Goal: Transaction & Acquisition: Purchase product/service

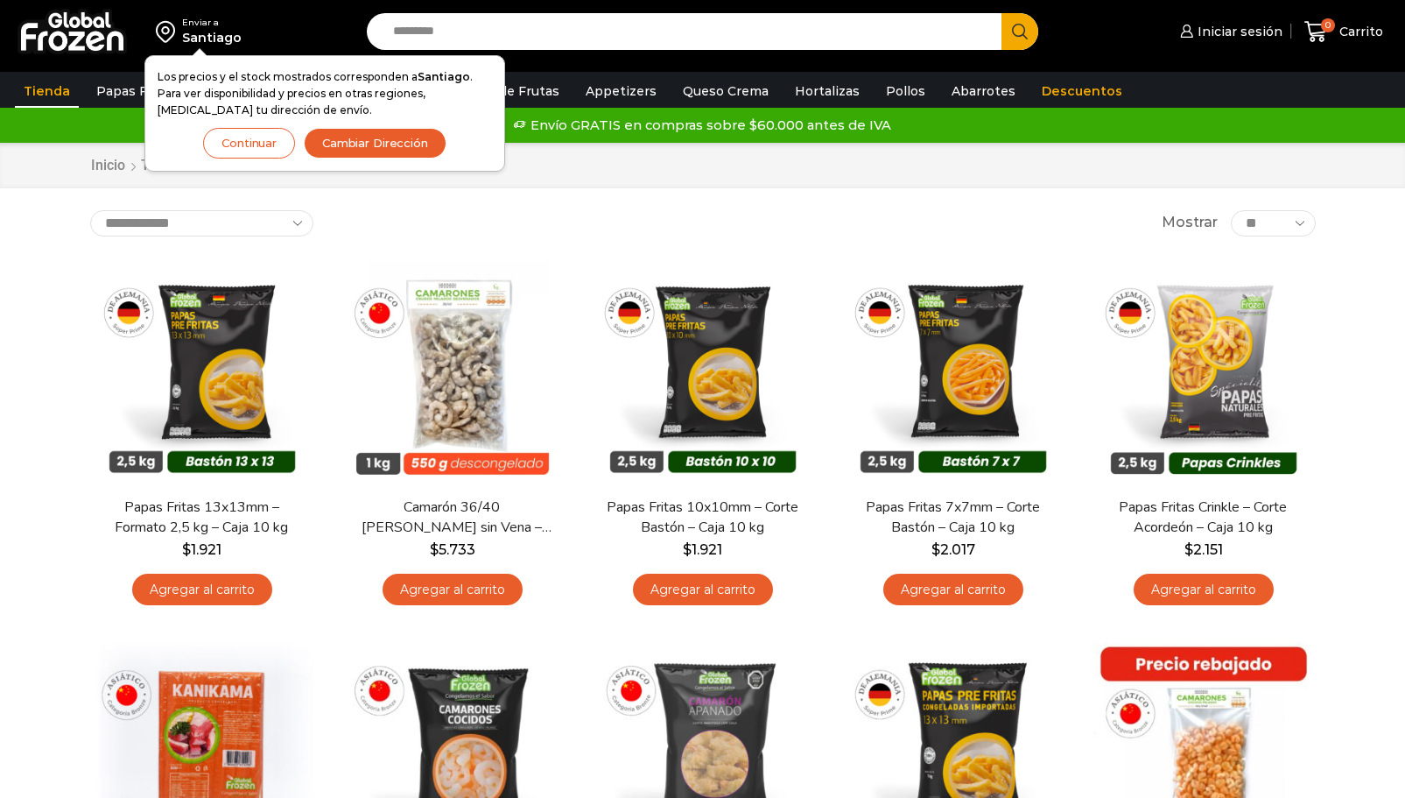
click at [448, 25] on input "Search input" at bounding box center [688, 31] width 609 height 37
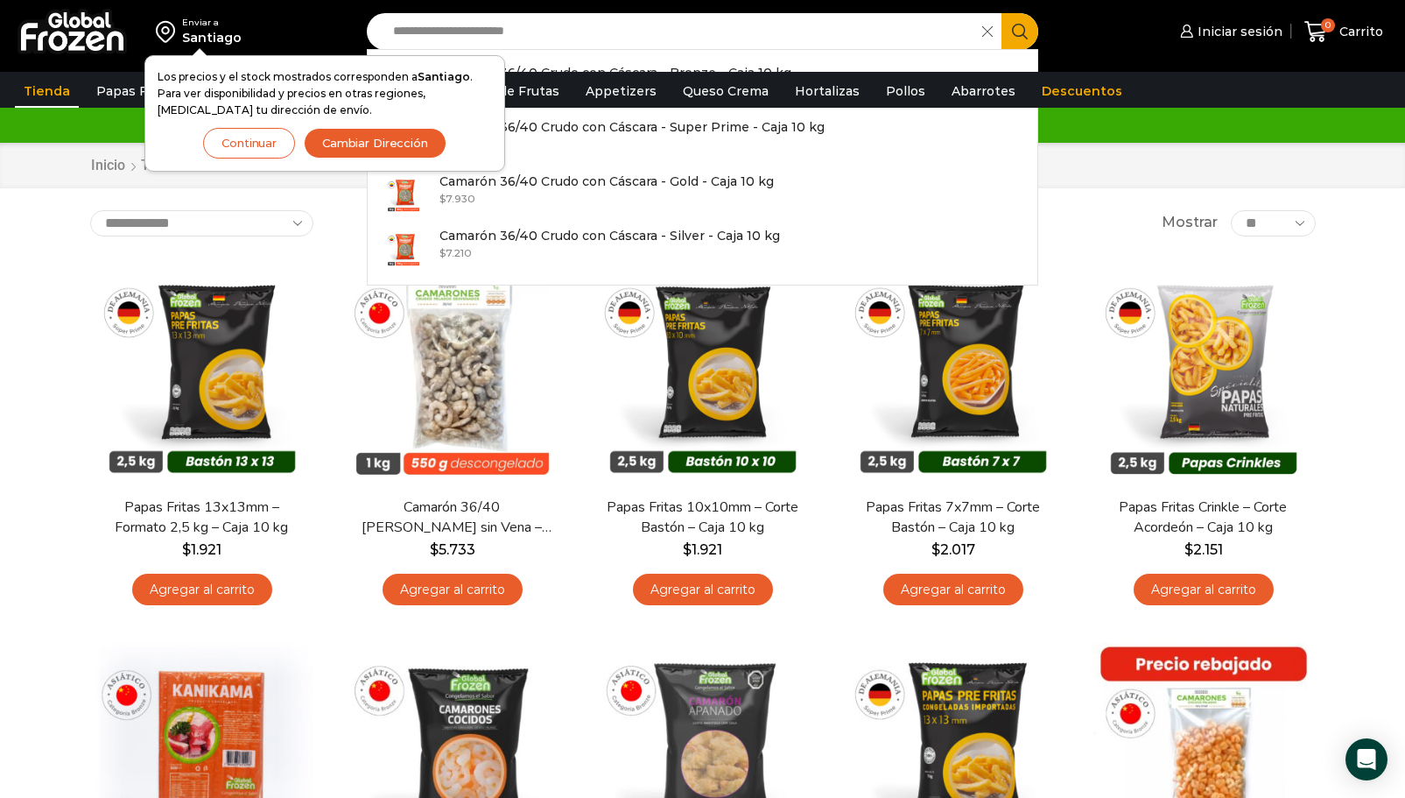
type input "**********"
click at [1002, 13] on button "Search" at bounding box center [1020, 31] width 37 height 37
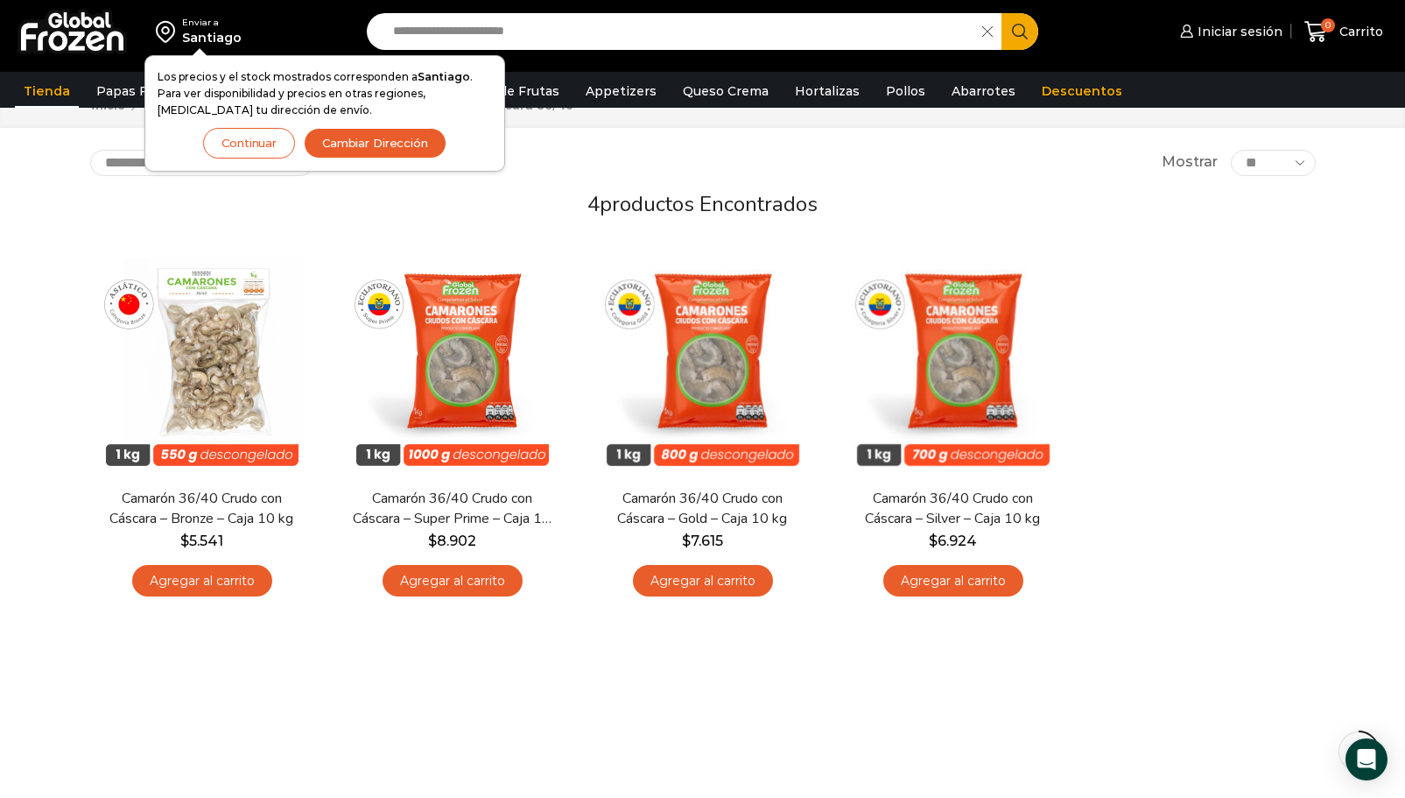
scroll to position [88, 0]
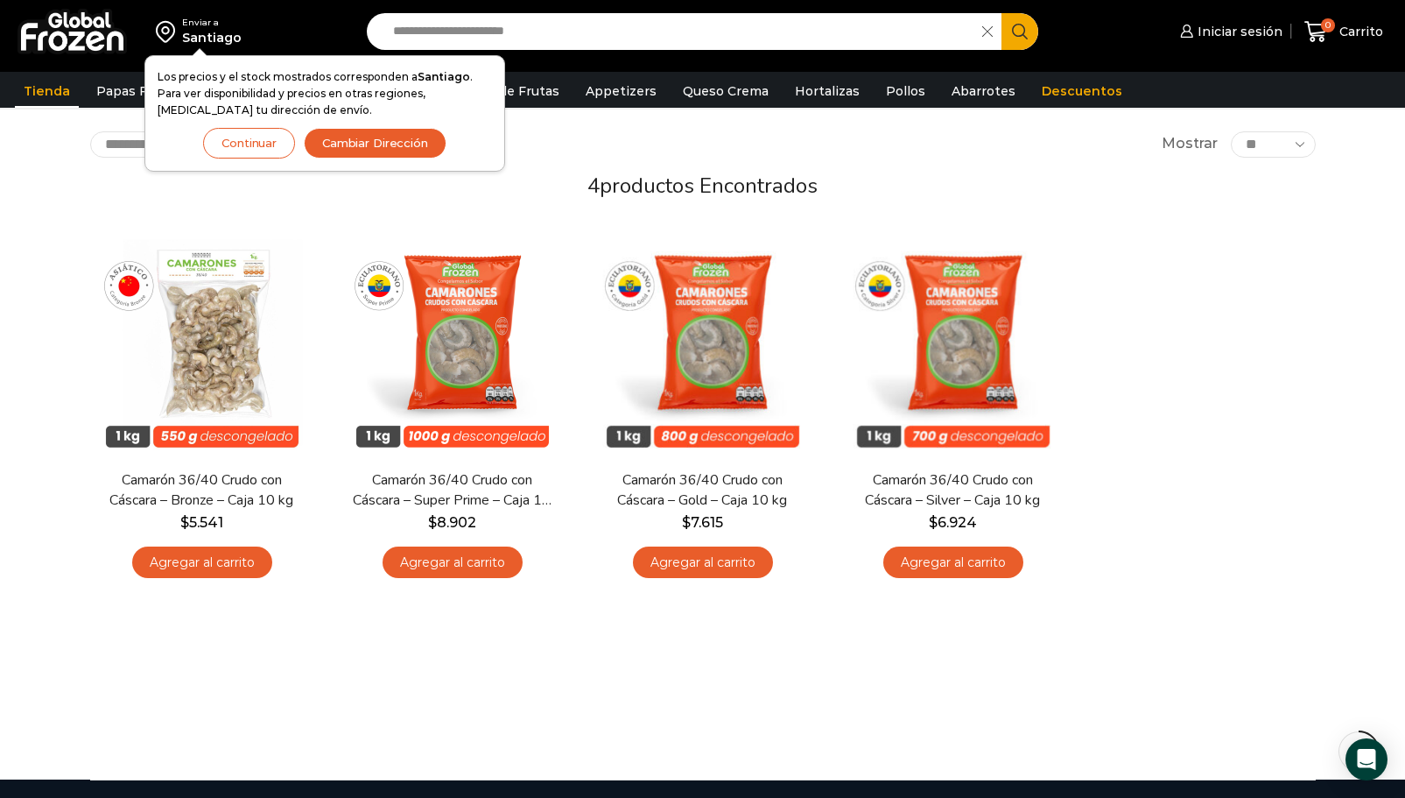
click at [222, 557] on link "Agregar al carrito" at bounding box center [202, 562] width 140 height 32
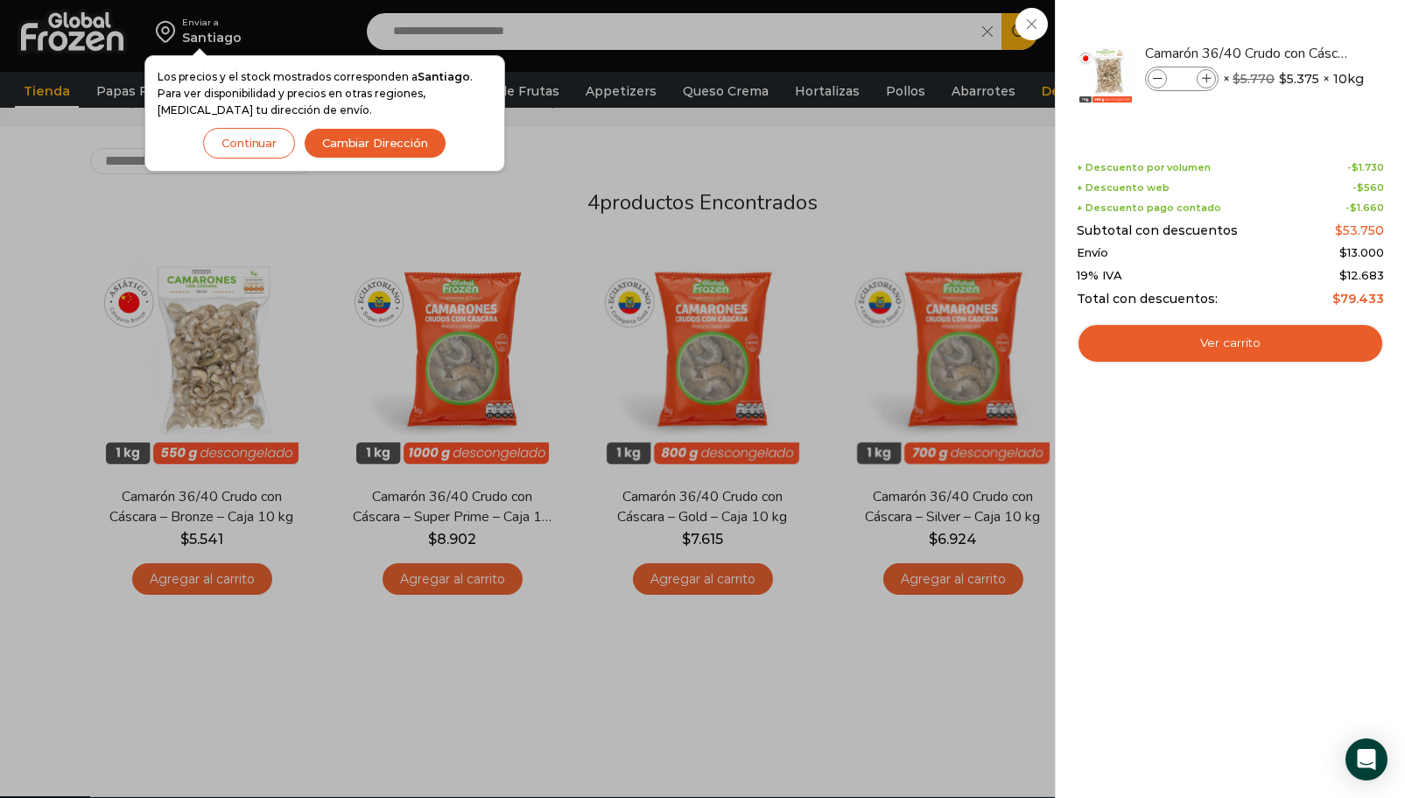
scroll to position [0, 0]
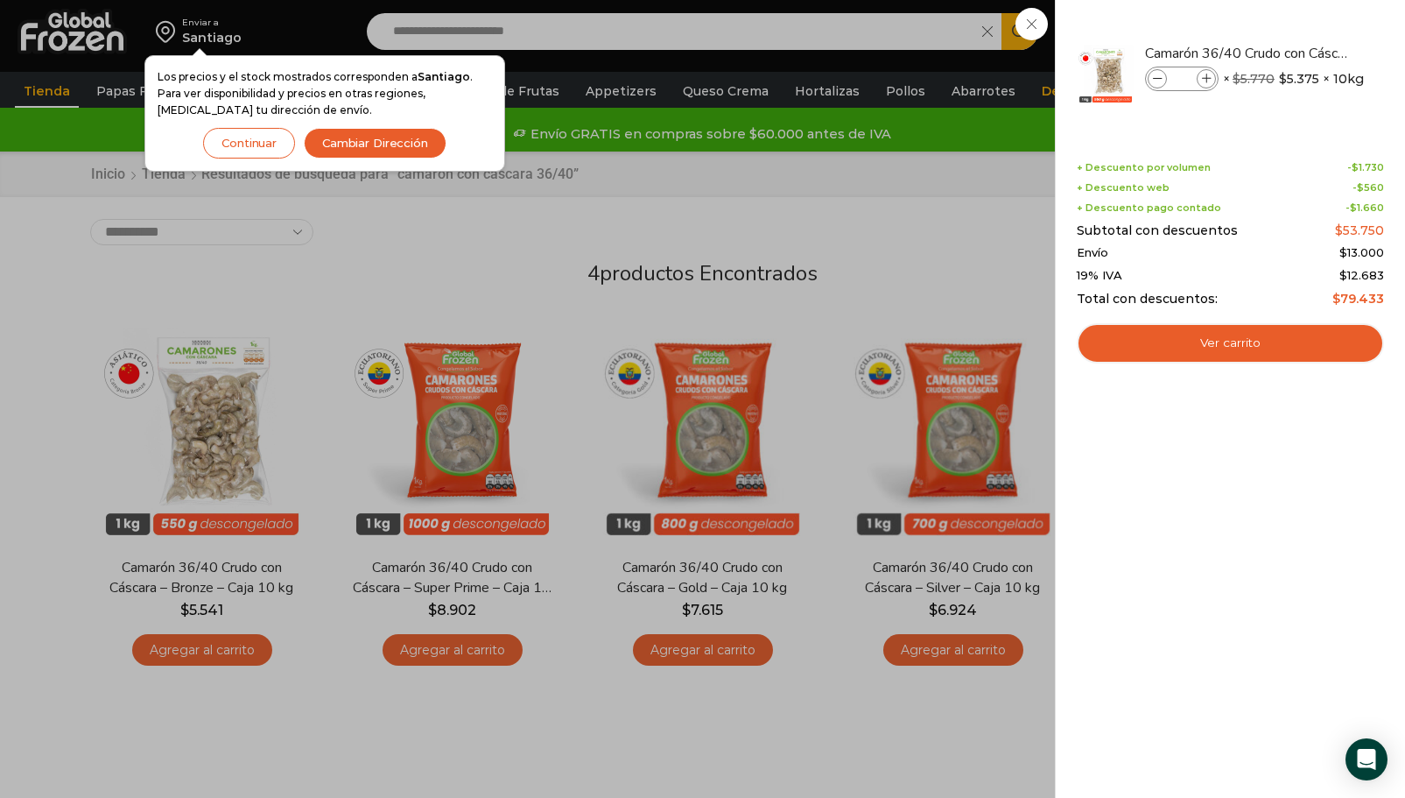
click at [1300, 53] on div "1 [GEOGRAPHIC_DATA] 1 1 Shopping Cart *" at bounding box center [1344, 31] width 88 height 41
